Goal: Check status: Check status

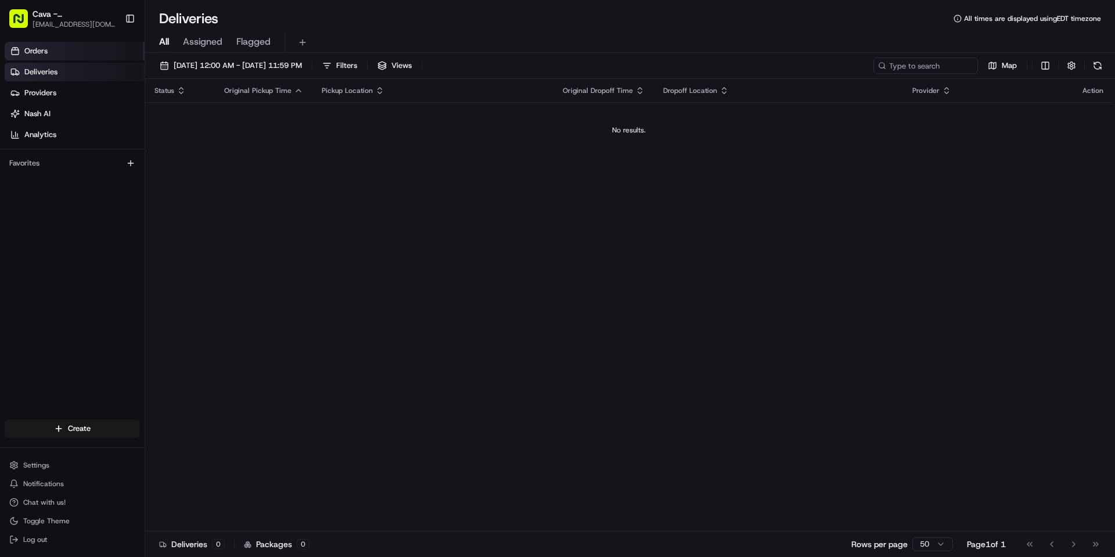
click at [45, 51] on span "Orders" at bounding box center [35, 51] width 23 height 10
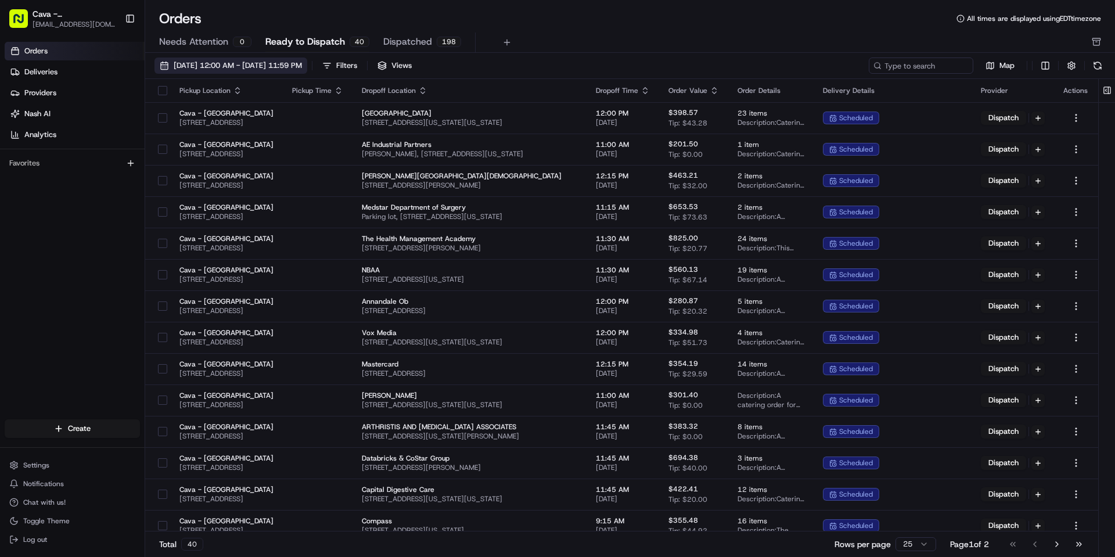
click at [250, 69] on span "[DATE] 12:00 AM - [DATE] 11:59 PM" at bounding box center [238, 65] width 128 height 10
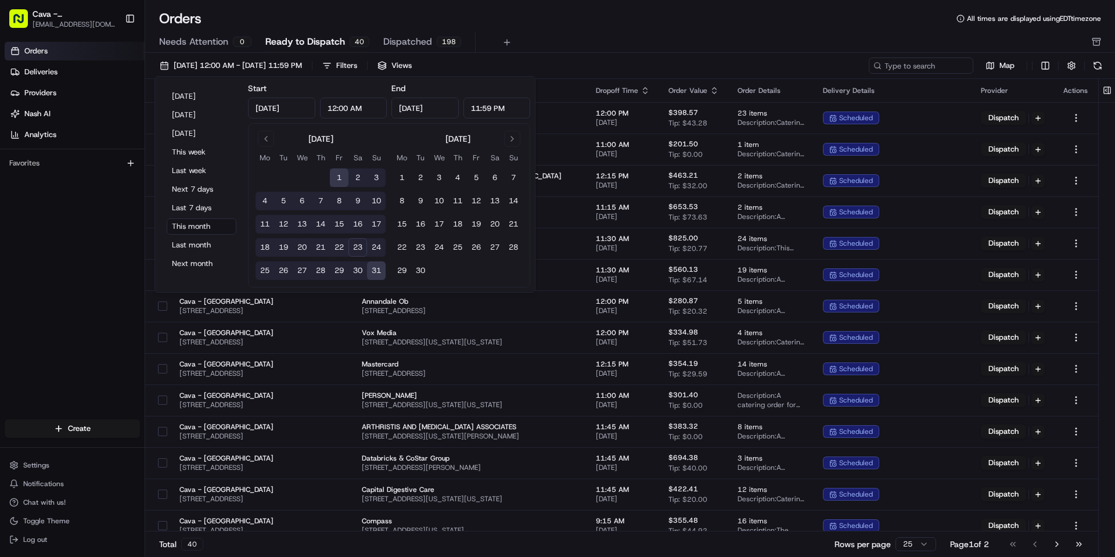
click at [373, 247] on button "24" at bounding box center [376, 247] width 19 height 19
type input "[DATE]"
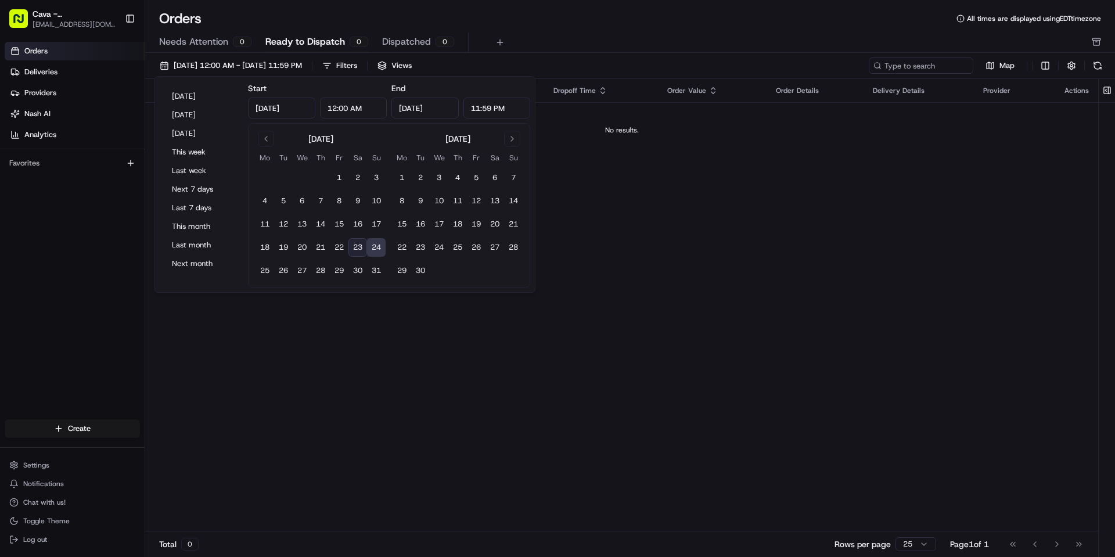
click at [554, 27] on div "Orders All times are displayed using EDT timezone" at bounding box center [630, 18] width 970 height 19
